Goal: Navigation & Orientation: Understand site structure

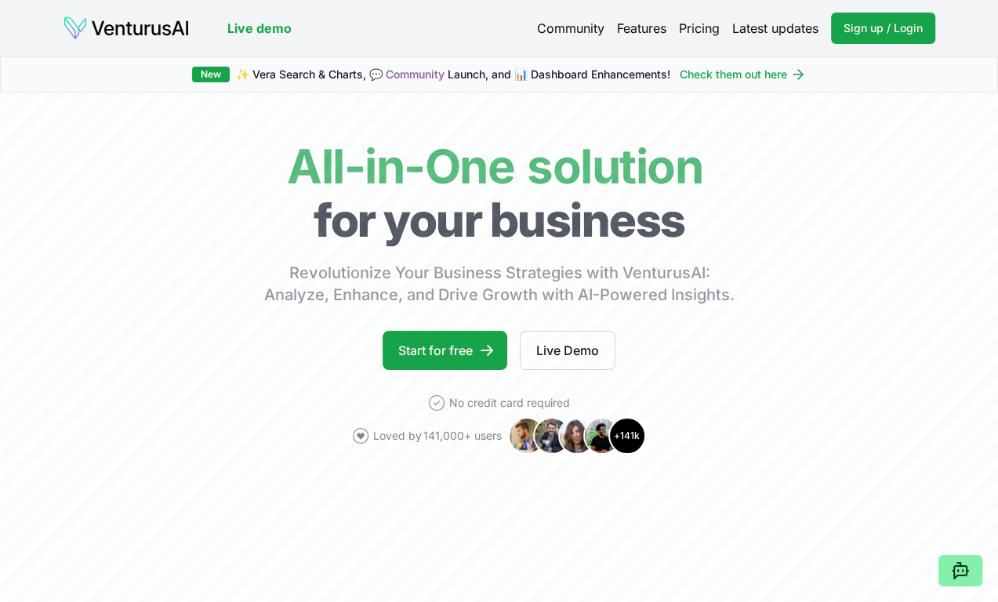
click at [706, 30] on link "Pricing" at bounding box center [699, 28] width 41 height 19
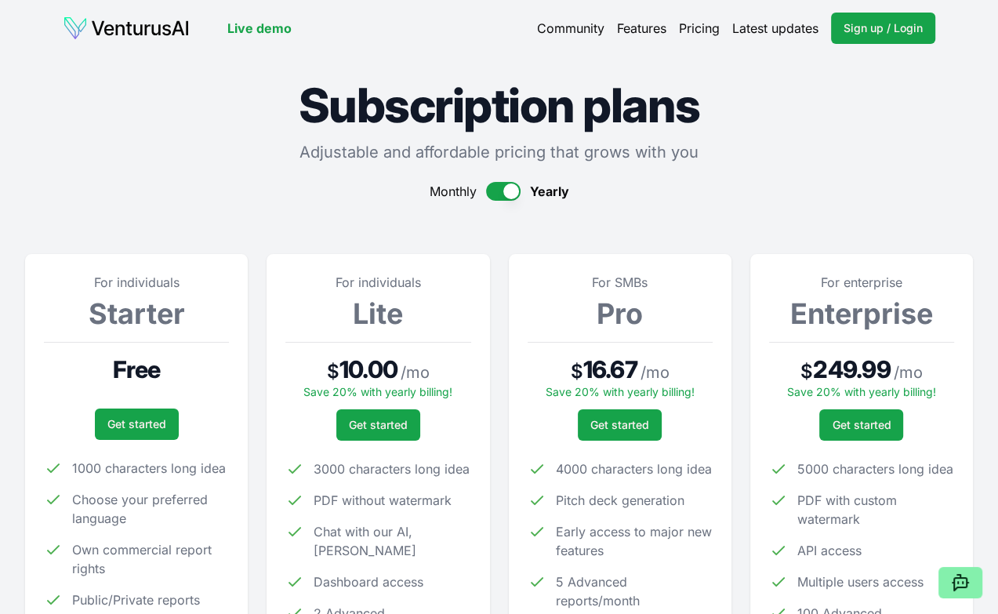
click at [652, 24] on link "Features" at bounding box center [641, 28] width 49 height 19
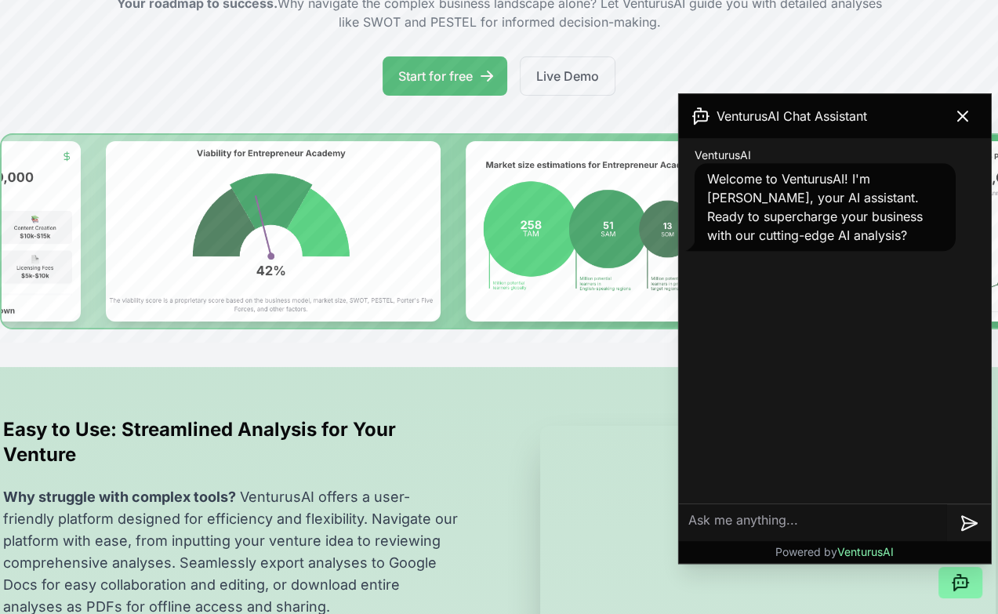
scroll to position [470, 0]
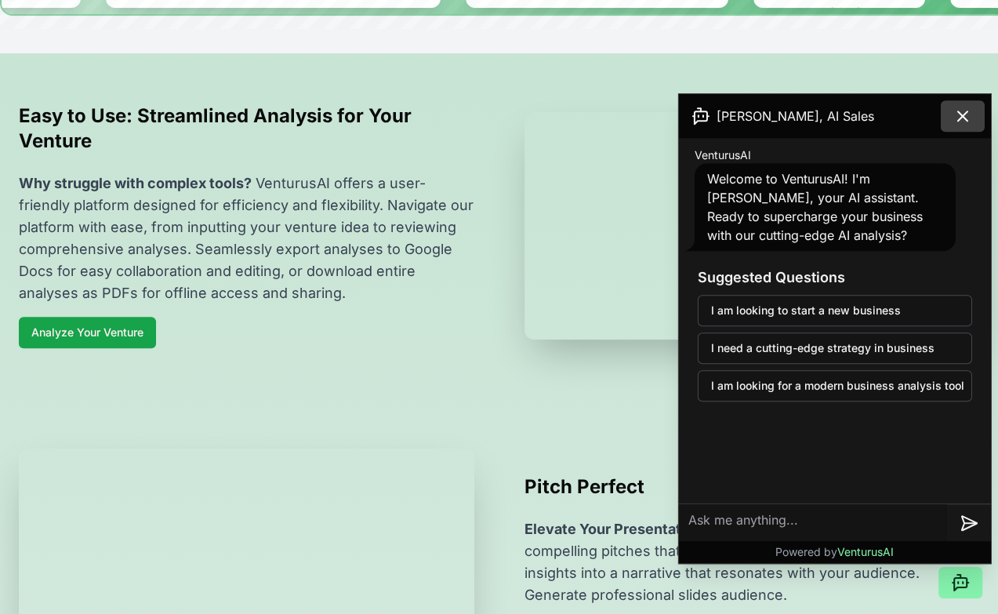
click at [961, 111] on icon at bounding box center [962, 116] width 19 height 19
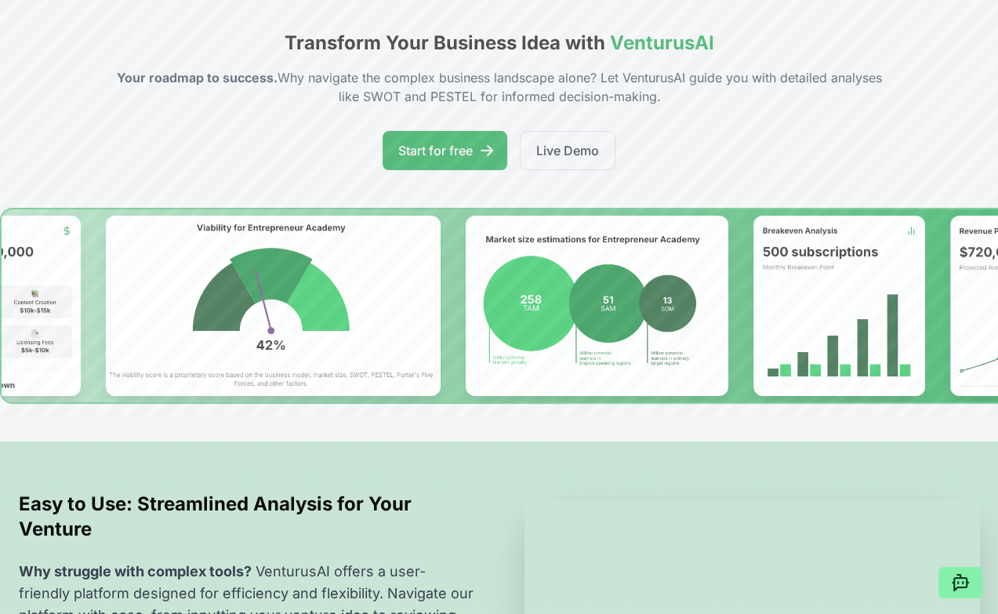
scroll to position [0, 0]
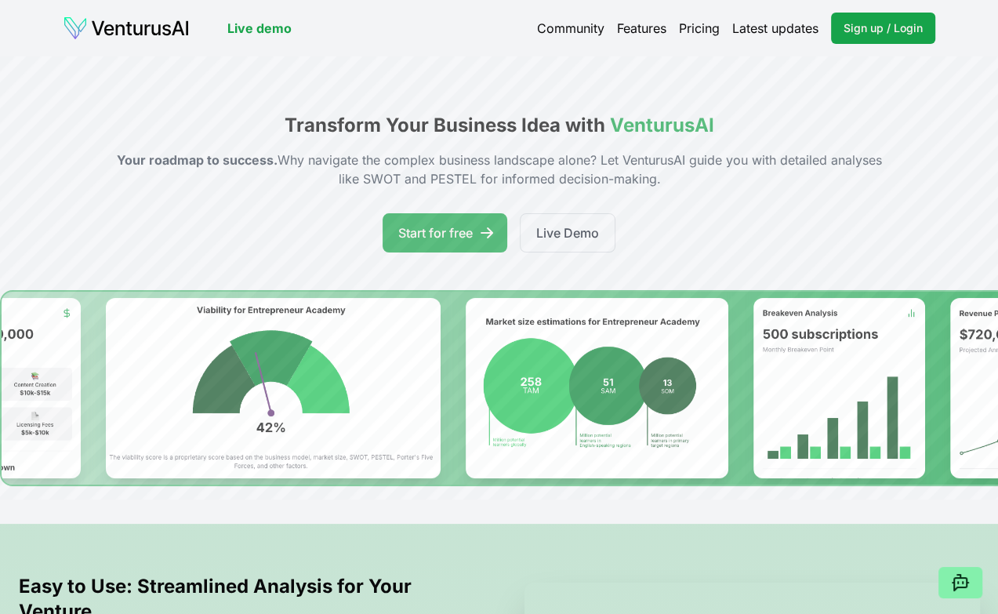
click at [568, 21] on link "Community" at bounding box center [570, 28] width 67 height 19
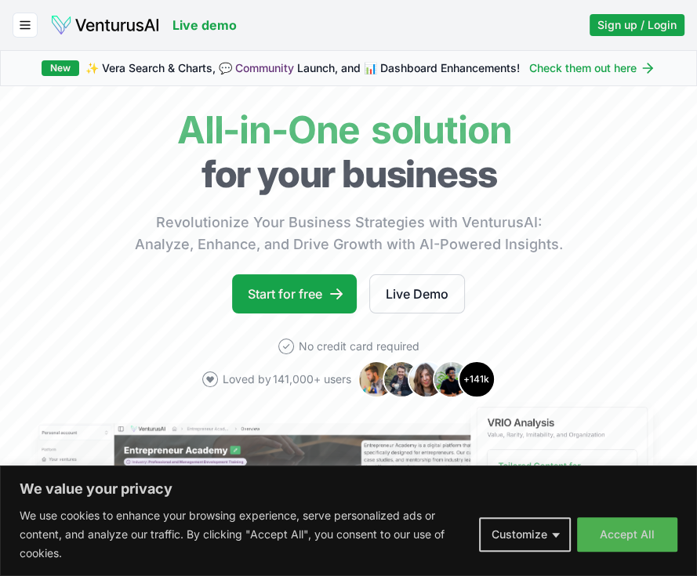
click at [292, 62] on link "Community" at bounding box center [264, 67] width 59 height 13
